Goal: Transaction & Acquisition: Purchase product/service

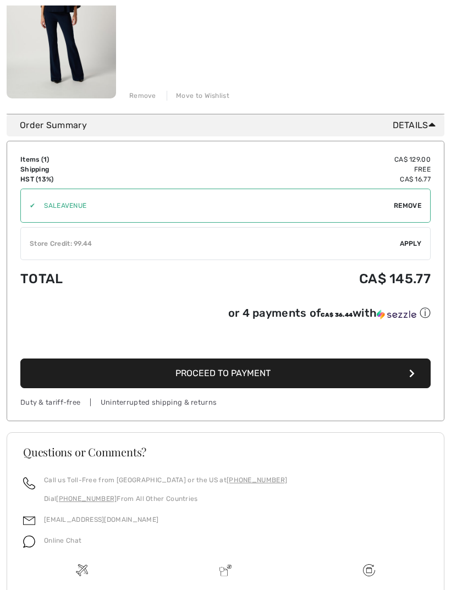
scroll to position [237, 0]
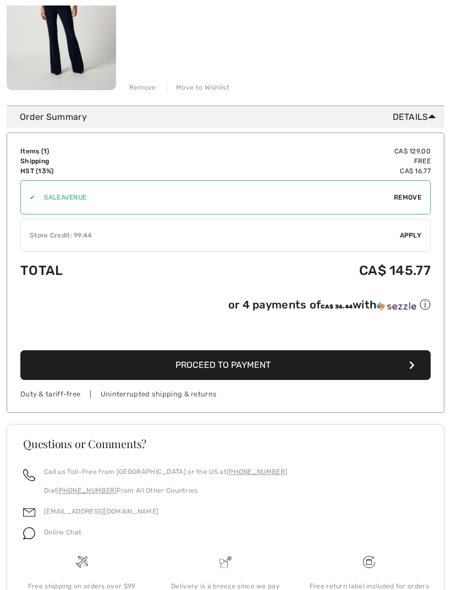
click at [410, 232] on span "Apply" at bounding box center [411, 236] width 22 height 10
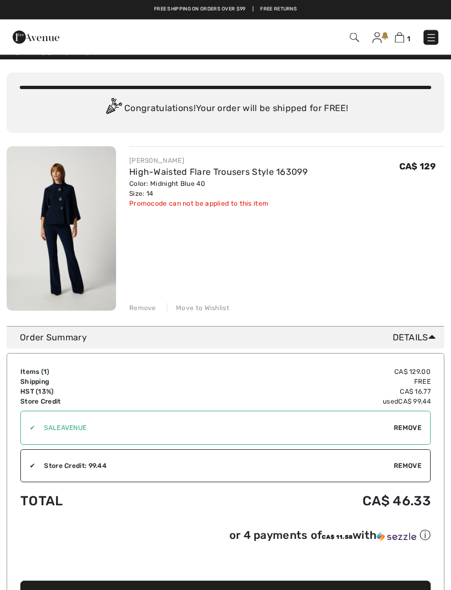
scroll to position [0, 0]
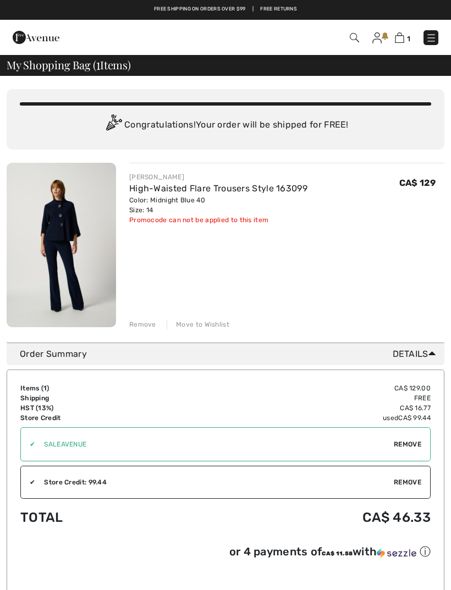
click at [212, 190] on link "High-Waisted Flare Trousers Style 163099" at bounding box center [218, 188] width 178 height 10
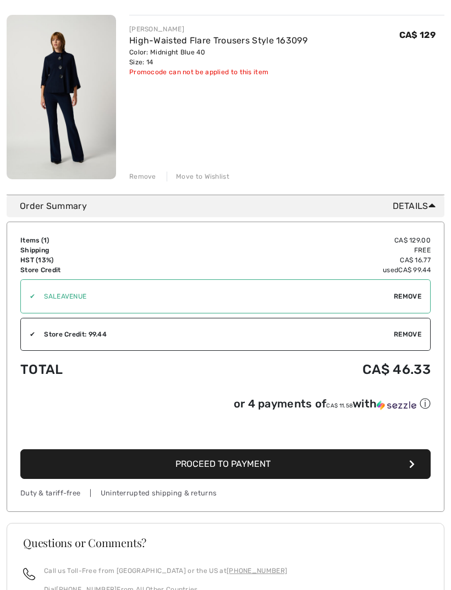
scroll to position [148, 0]
click at [250, 464] on span "Proceed to Payment" at bounding box center [222, 464] width 95 height 10
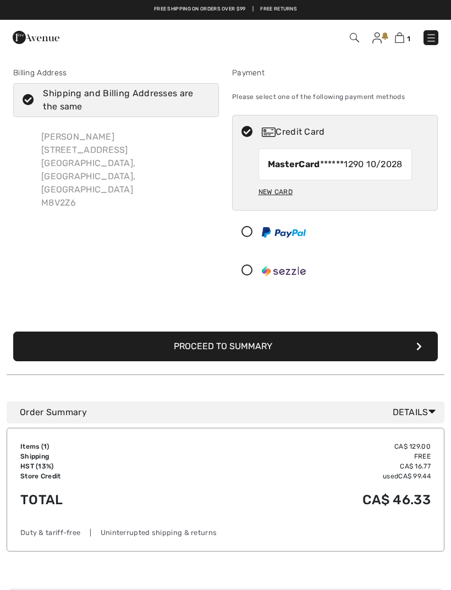
click at [259, 361] on button "Proceed to Summary" at bounding box center [225, 347] width 425 height 30
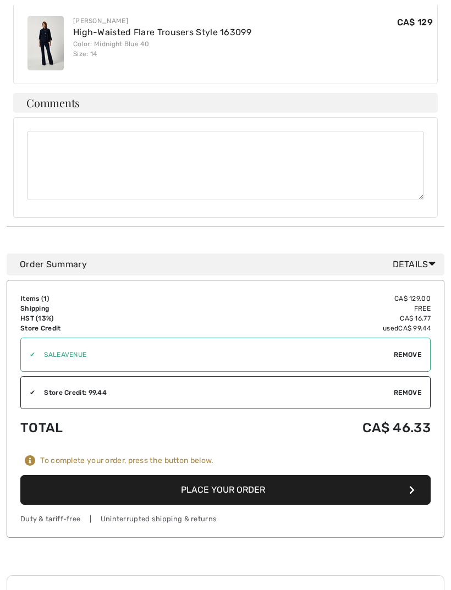
scroll to position [649, 0]
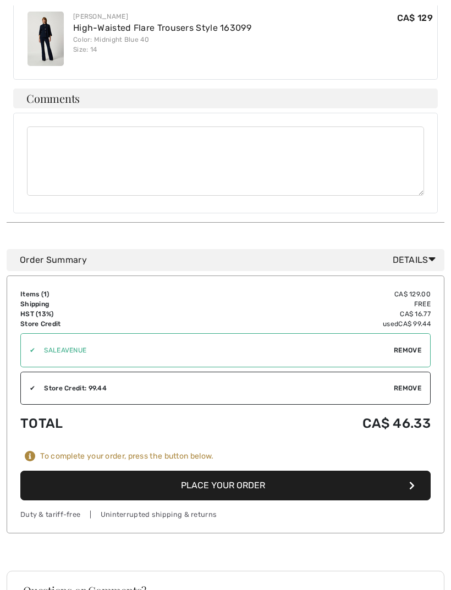
click at [239, 474] on button "Place Your Order" at bounding box center [225, 486] width 410 height 30
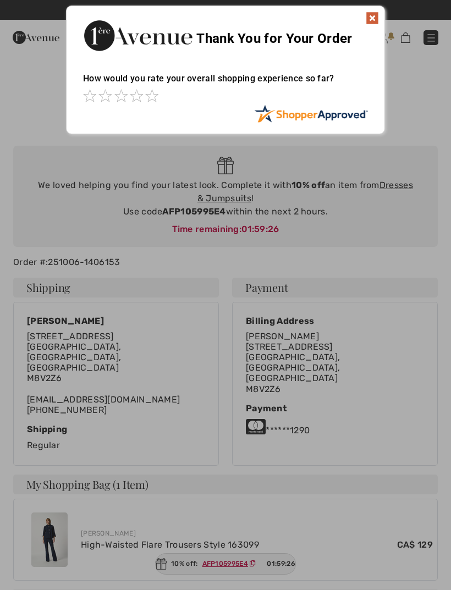
click at [428, 133] on div "Sorry! Something went wrong. Close Thank You for Your Order How would you rate …" at bounding box center [225, 70] width 451 height 140
click at [421, 131] on div "Sorry! Something went wrong. Close Thank You for Your Order How would you rate …" at bounding box center [225, 70] width 451 height 140
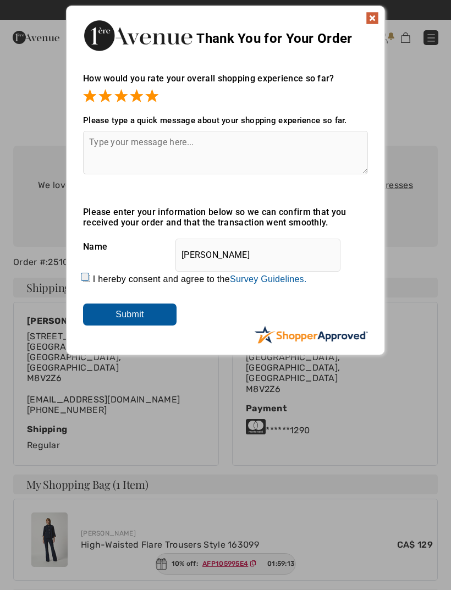
click at [424, 253] on div "Sorry! Something went wrong. Close Thank You for Your Order How would you rate …" at bounding box center [225, 180] width 451 height 361
click at [144, 309] on input "Submit" at bounding box center [130, 315] width 94 height 22
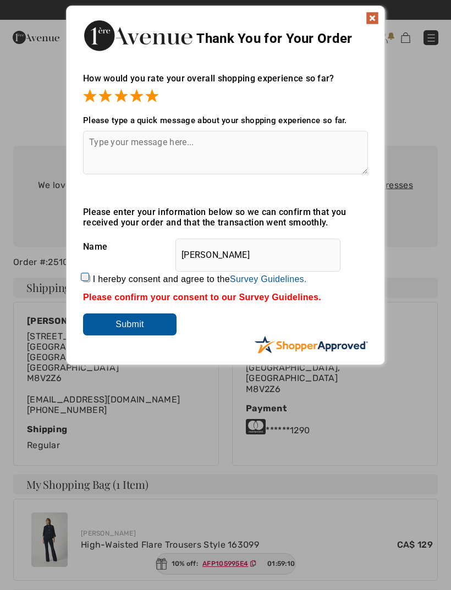
click at [146, 326] on input "Submit" at bounding box center [130, 325] width 94 height 22
click at [155, 323] on input "Submit" at bounding box center [130, 325] width 94 height 22
click at [423, 241] on div "Sorry! Something went wrong. Close Thank You for Your Order How would you rate …" at bounding box center [225, 185] width 451 height 371
